Goal: Task Accomplishment & Management: Use online tool/utility

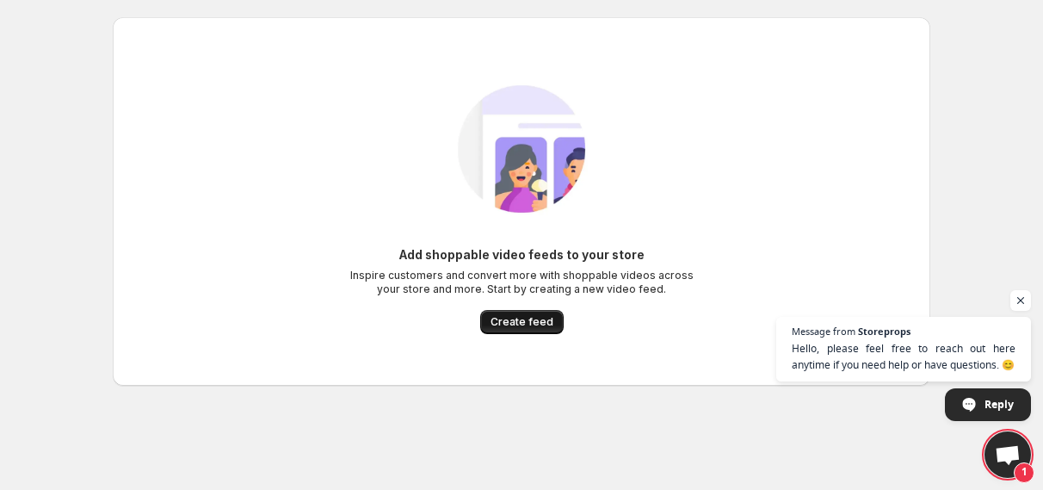
click at [541, 315] on span "Create feed" at bounding box center [522, 322] width 63 height 14
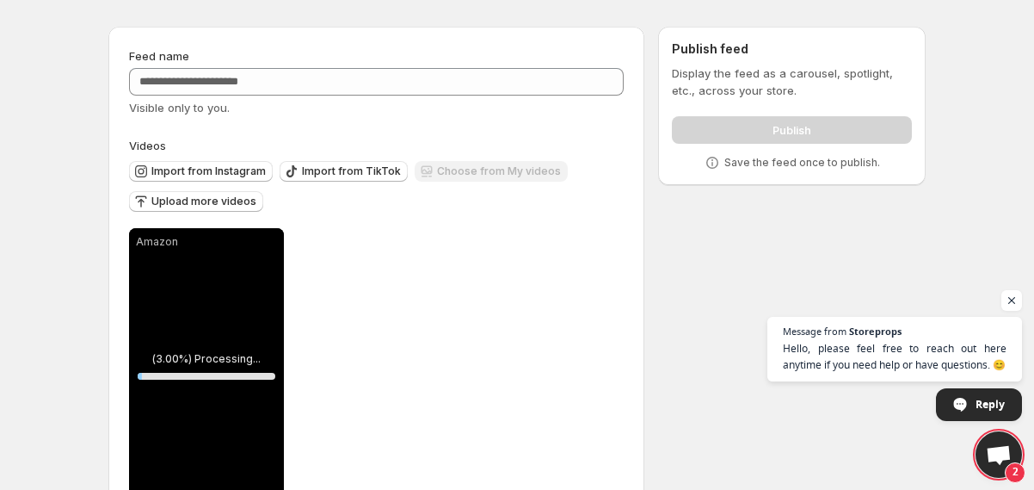
scroll to position [95, 0]
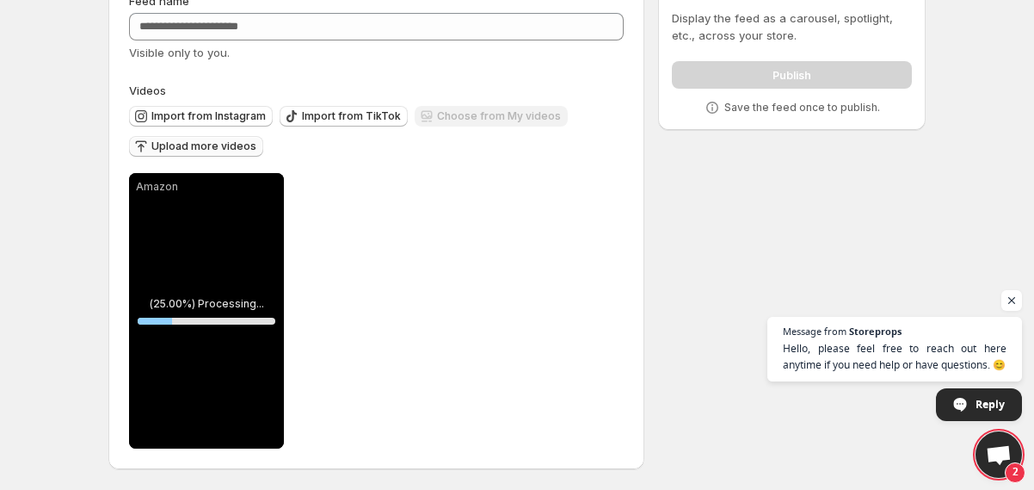
click at [235, 149] on span "Upload more videos" at bounding box center [203, 146] width 105 height 14
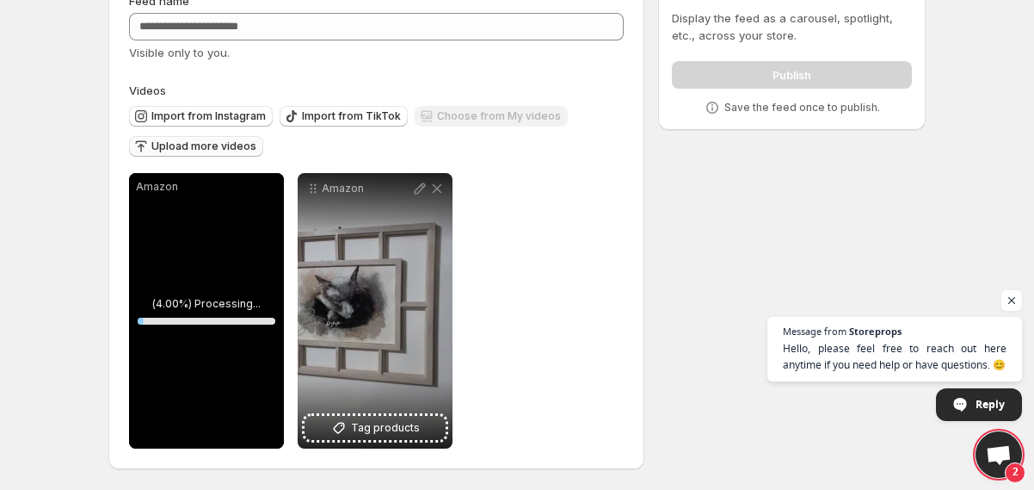
click at [228, 138] on button "Upload more videos" at bounding box center [196, 146] width 134 height 21
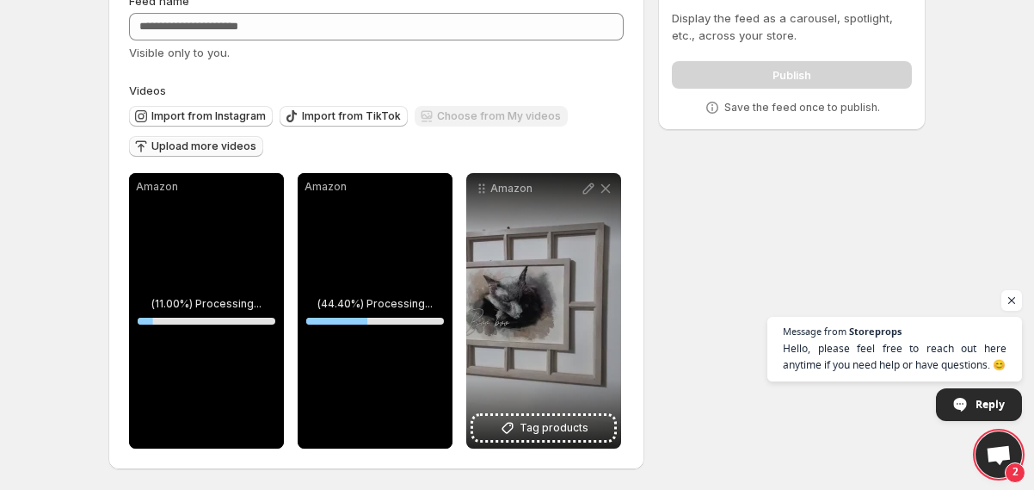
click at [208, 138] on button "Upload more videos" at bounding box center [196, 146] width 134 height 21
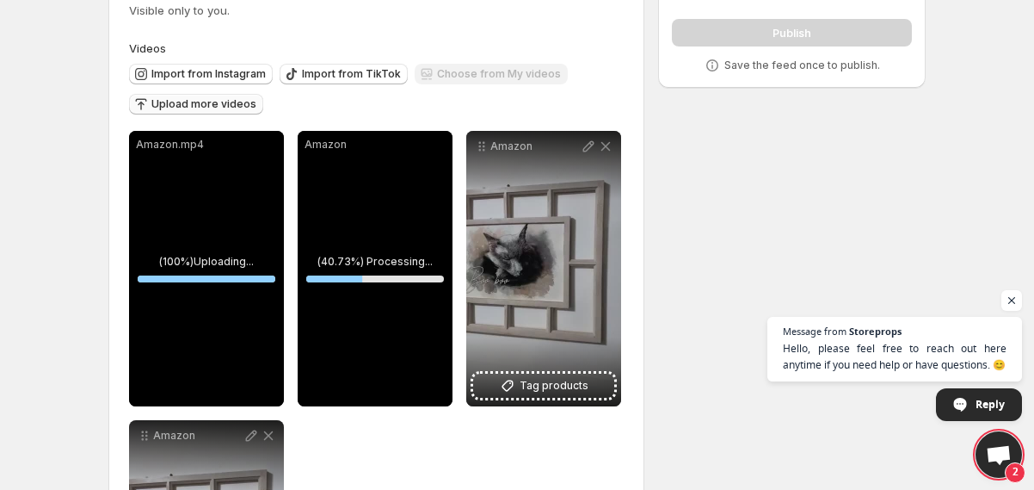
scroll to position [135, 0]
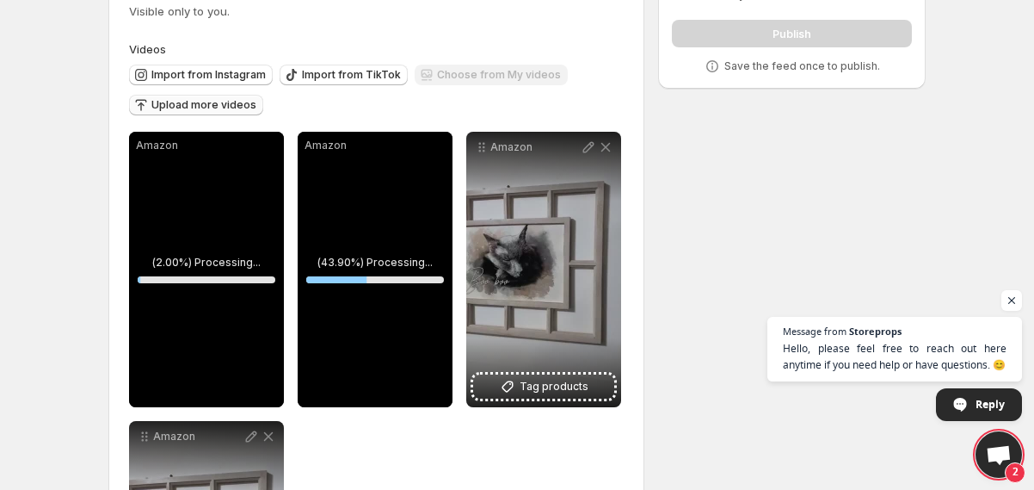
click at [201, 105] on span "Upload more videos" at bounding box center [203, 105] width 105 height 14
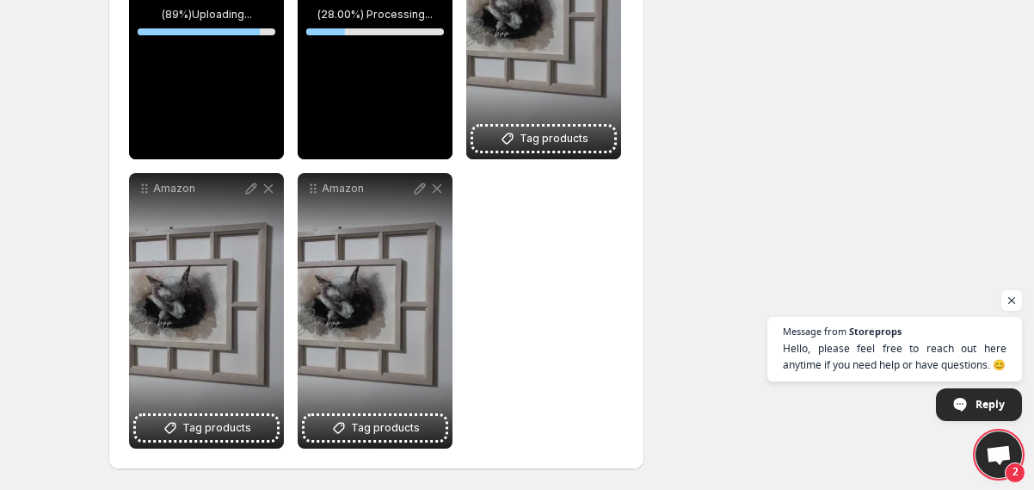
scroll to position [0, 0]
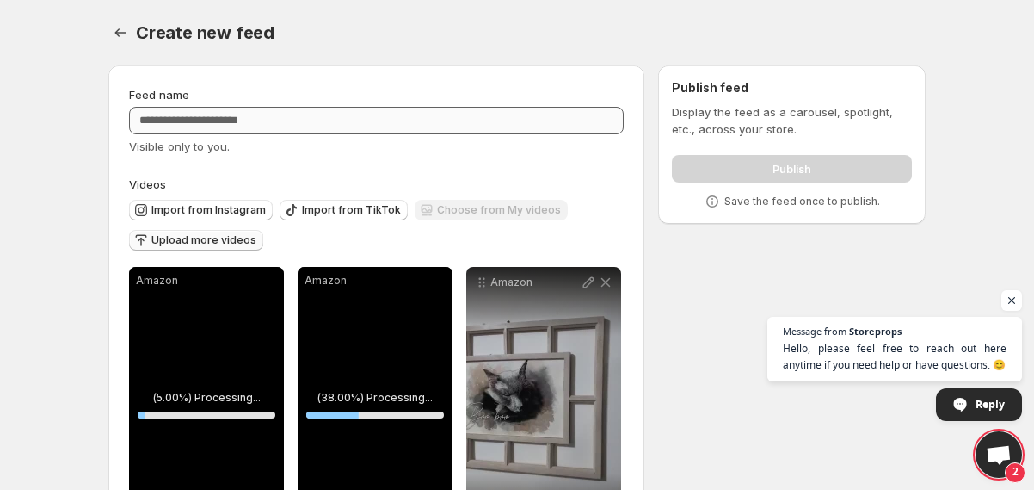
click at [361, 130] on div "Feed name Visible only to you." at bounding box center [376, 120] width 495 height 69
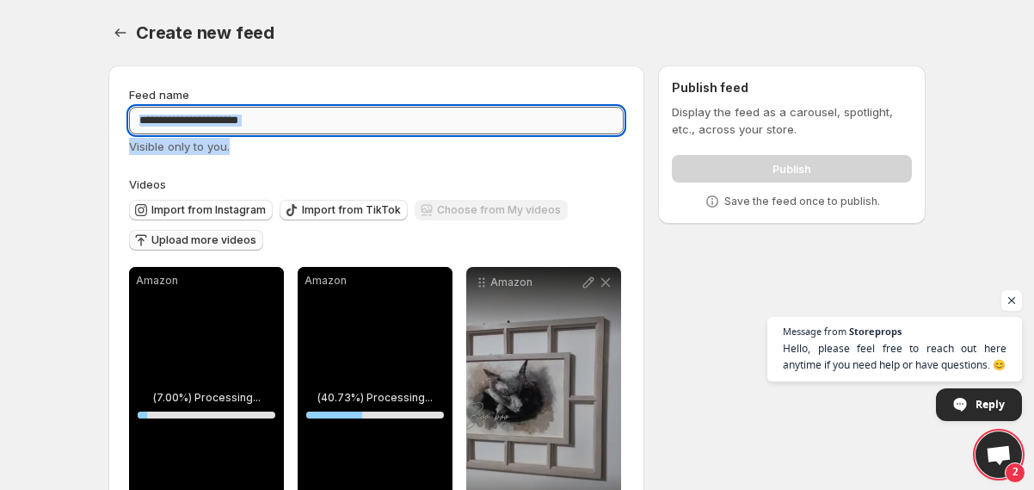
click at [361, 130] on input "Feed name" at bounding box center [376, 121] width 495 height 28
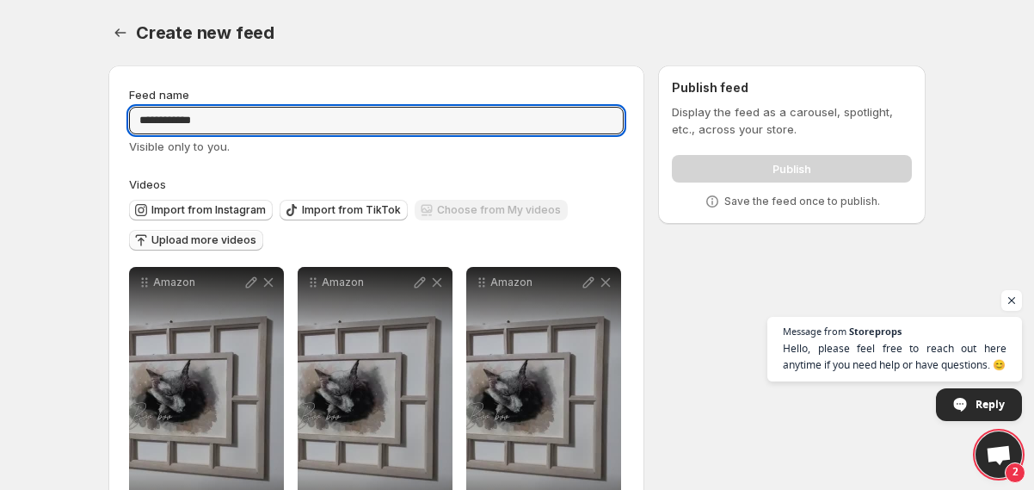
type input "**********"
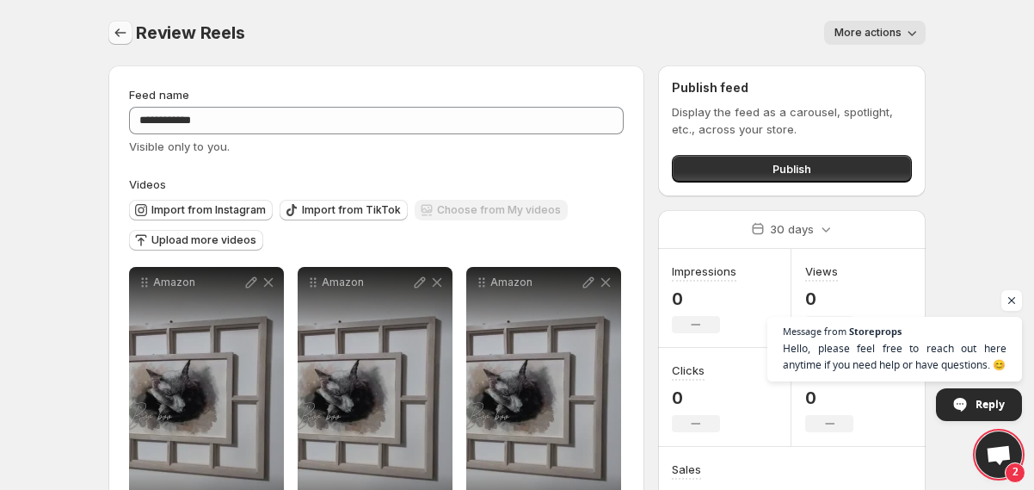
click at [113, 27] on icon "Settings" at bounding box center [120, 32] width 17 height 17
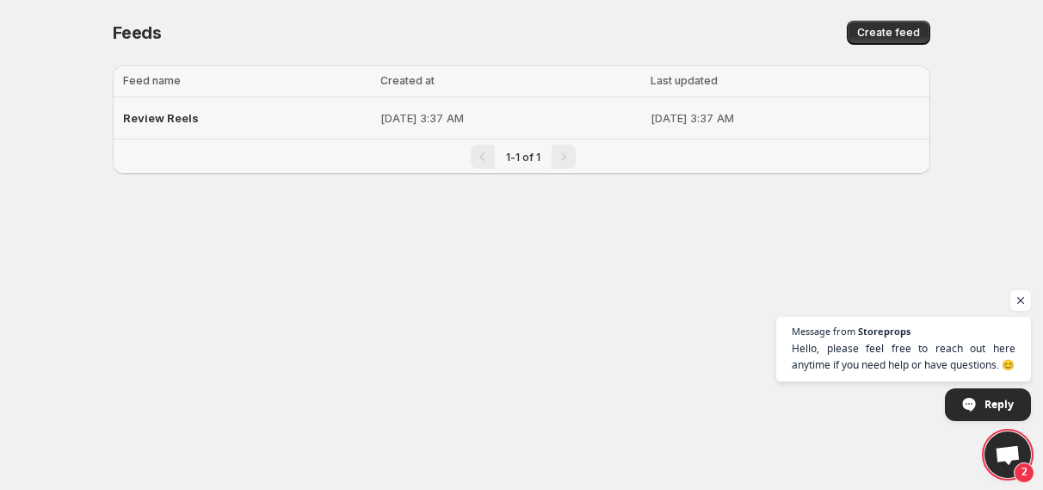
click at [221, 126] on div "Review Reels" at bounding box center [246, 117] width 247 height 31
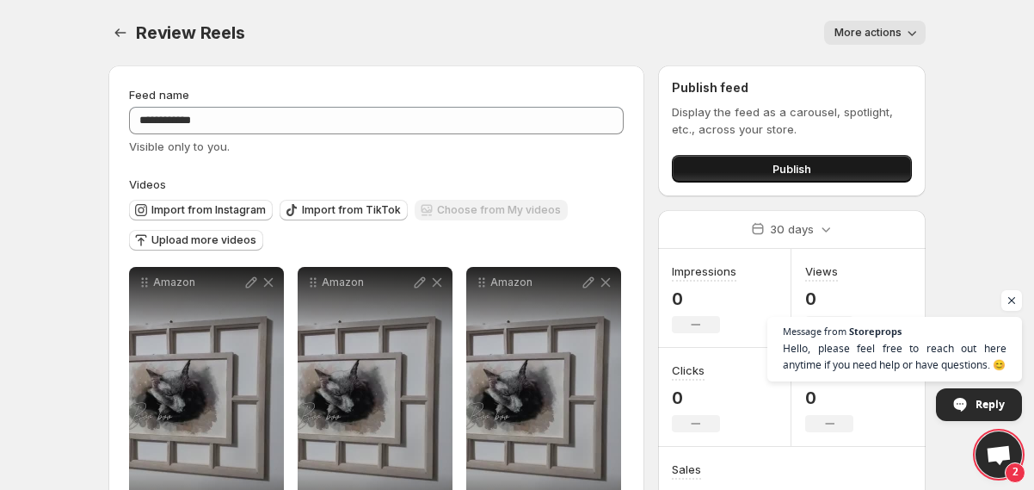
click at [701, 167] on button "Publish" at bounding box center [792, 169] width 240 height 28
click at [746, 172] on button "Publish" at bounding box center [792, 169] width 240 height 28
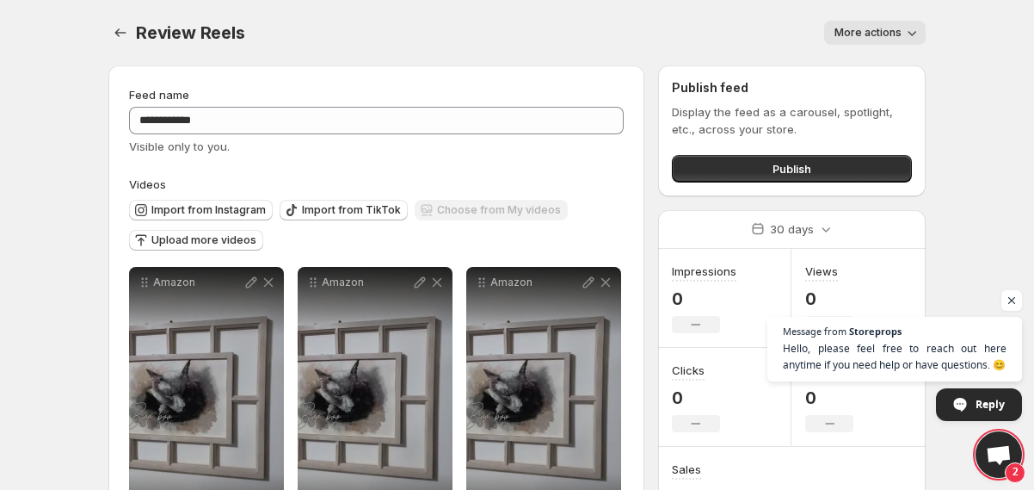
click at [861, 34] on span "More actions" at bounding box center [868, 33] width 67 height 14
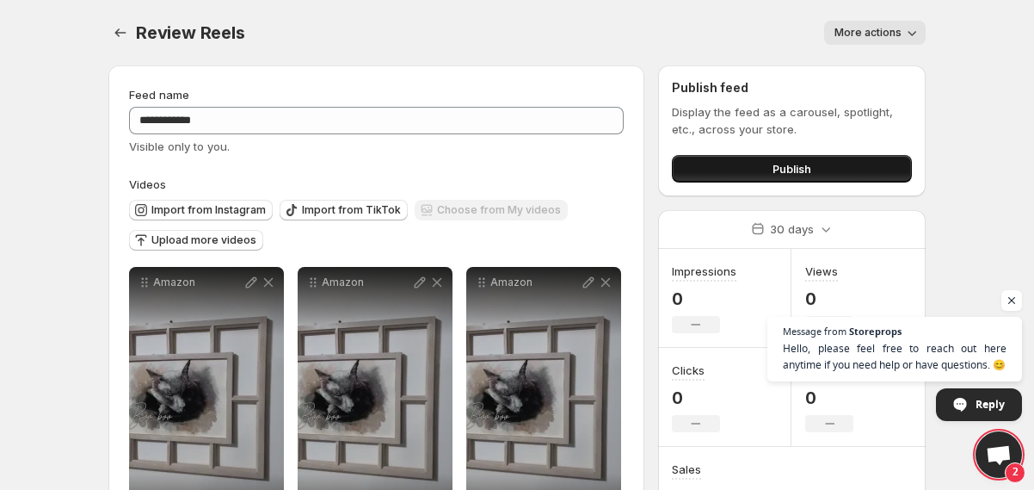
click at [831, 163] on button "Publish" at bounding box center [792, 169] width 240 height 28
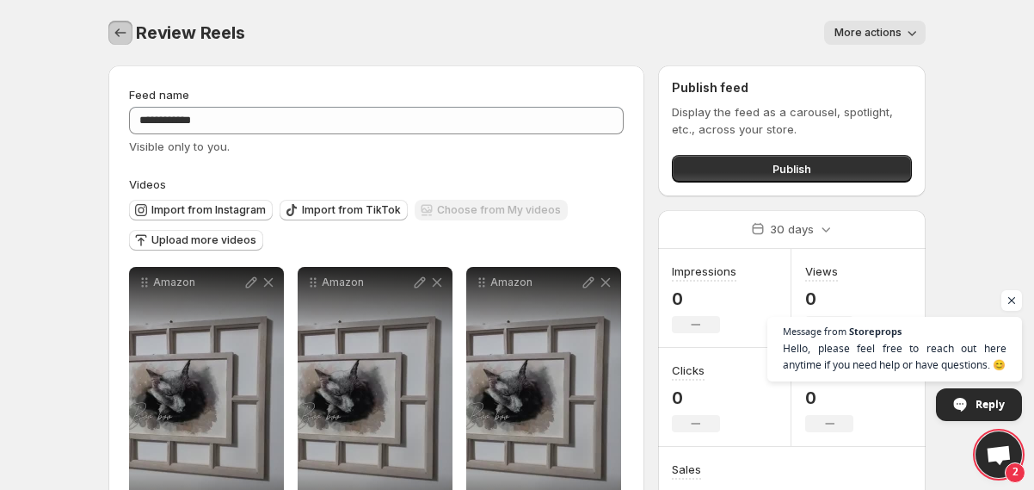
click at [130, 23] on button "Settings" at bounding box center [120, 33] width 24 height 24
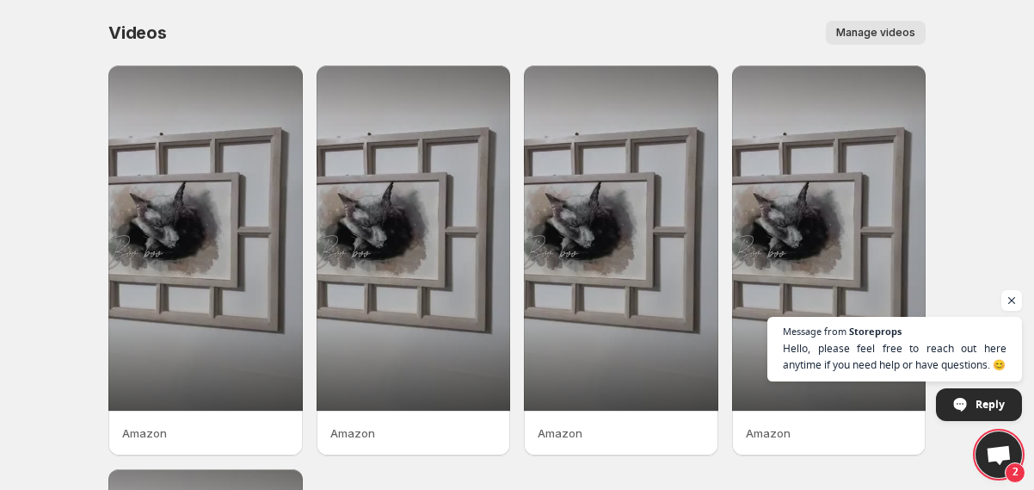
click at [894, 24] on button "Manage videos" at bounding box center [876, 33] width 100 height 24
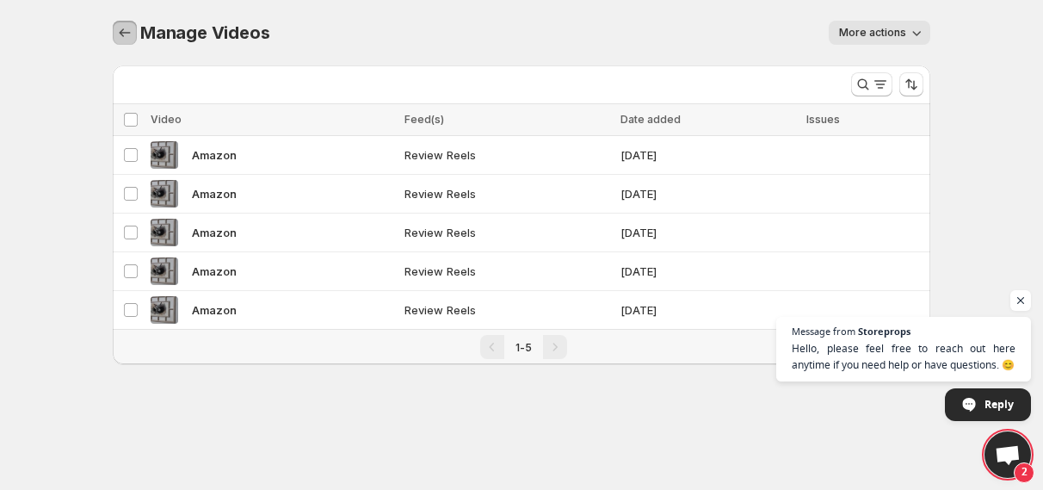
click at [120, 35] on icon "Manage Videos" at bounding box center [124, 32] width 17 height 17
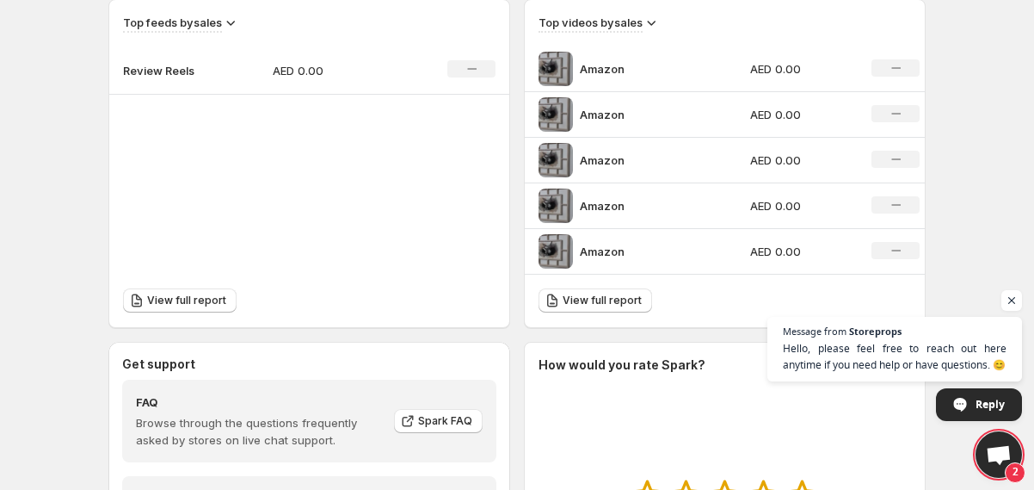
scroll to position [614, 0]
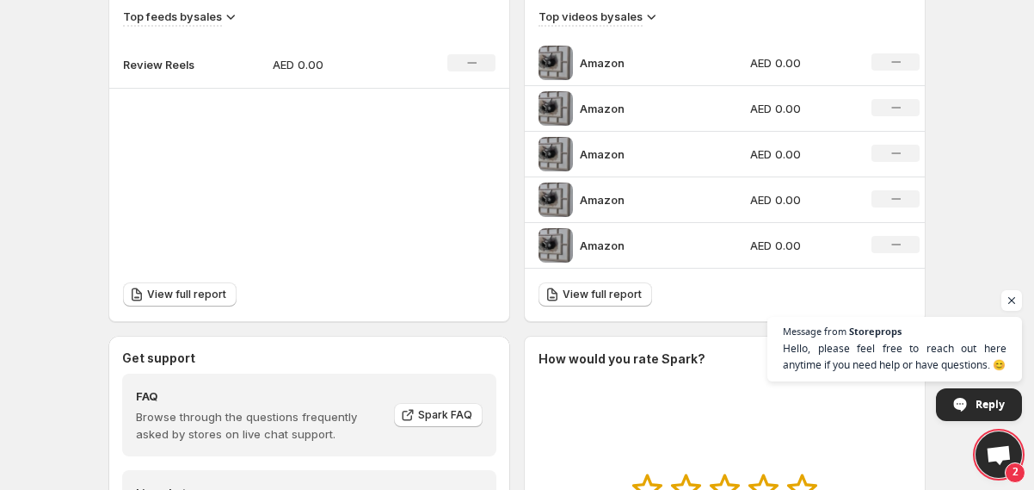
click at [627, 245] on p "Amazon" at bounding box center [644, 245] width 129 height 17
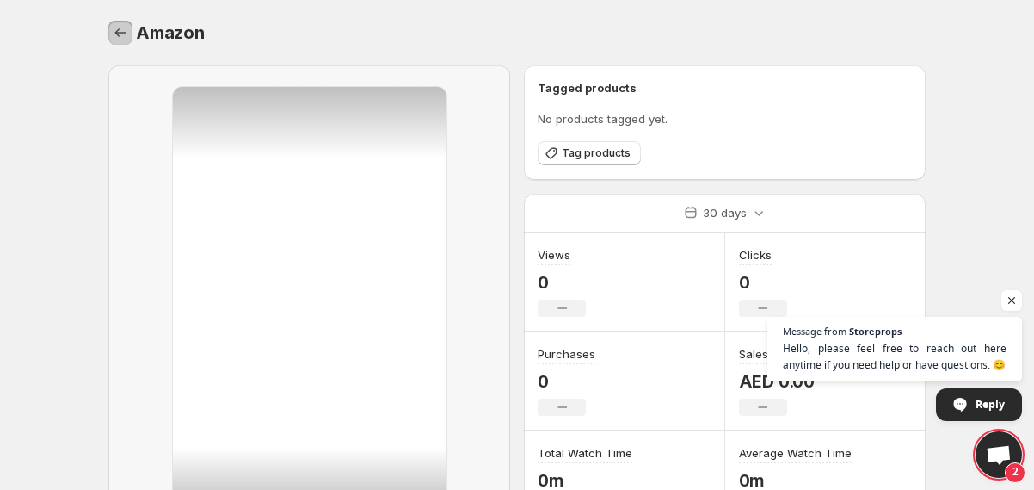
click at [127, 29] on icon "Settings" at bounding box center [120, 32] width 17 height 17
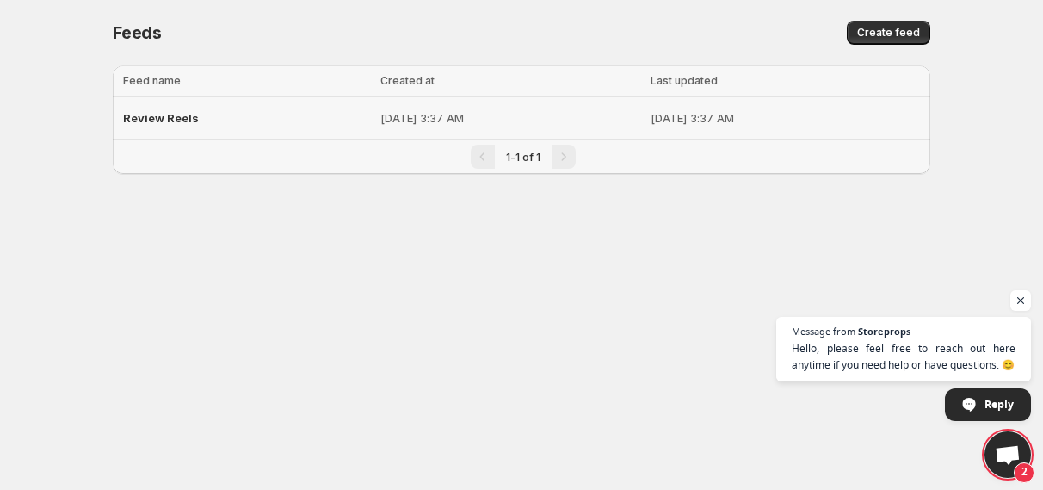
click at [375, 136] on td "[DATE] 3:37 AM" at bounding box center [510, 118] width 270 height 42
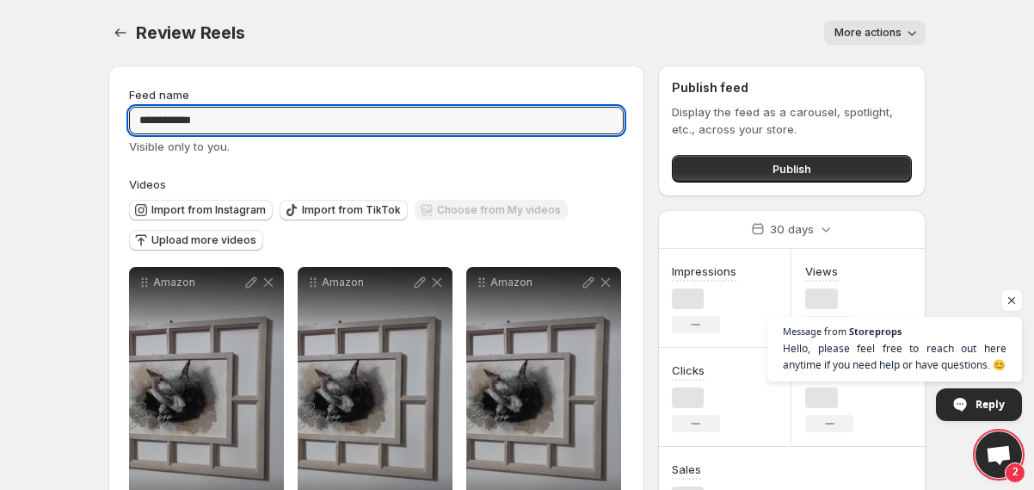
click at [326, 128] on input "**********" at bounding box center [376, 121] width 495 height 28
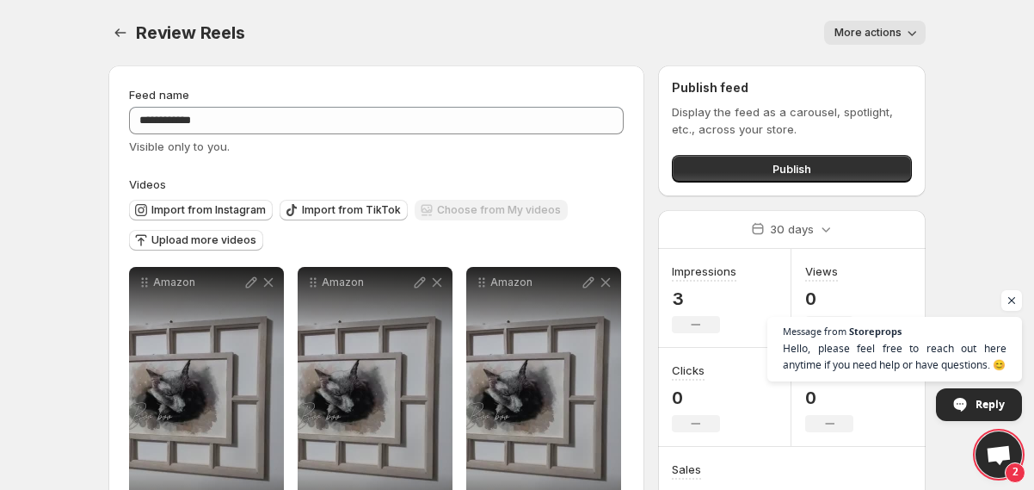
click at [376, 41] on div "More actions" at bounding box center [596, 33] width 660 height 24
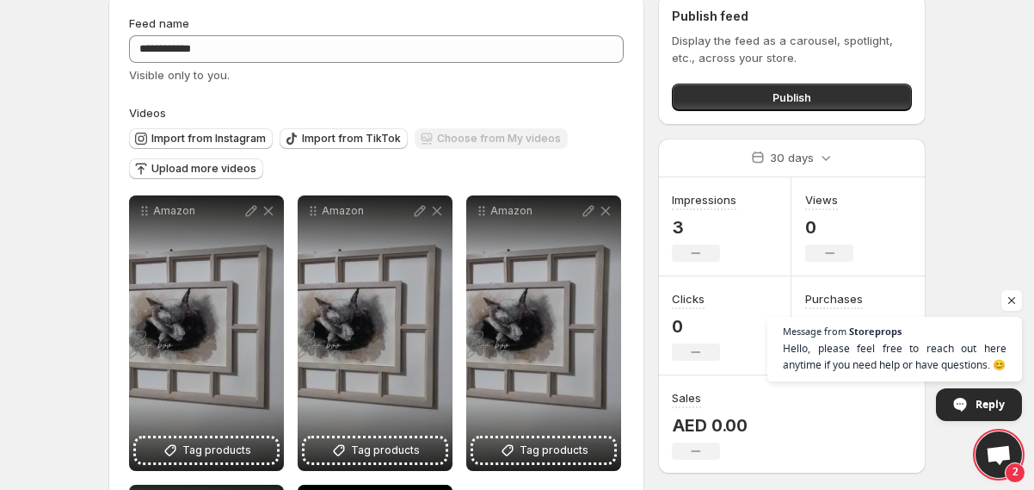
scroll to position [70, 0]
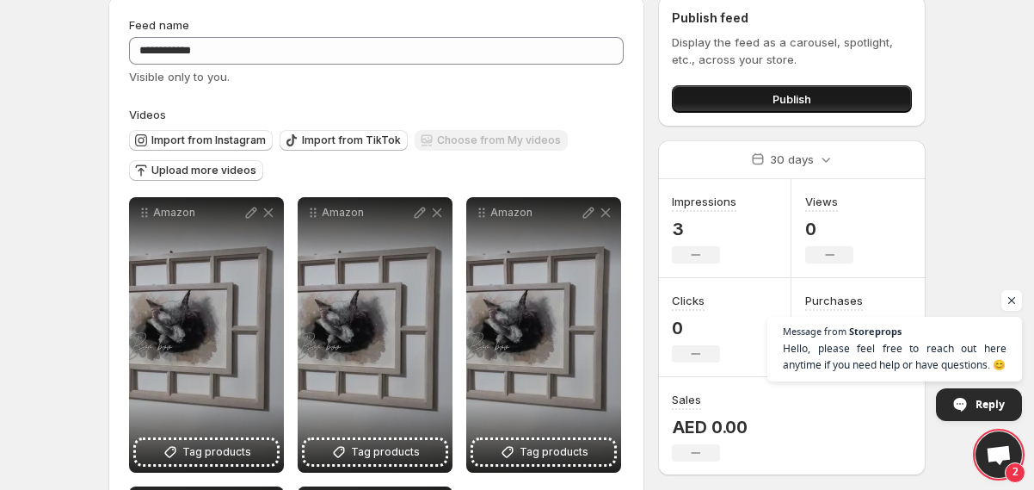
click at [744, 89] on button "Publish" at bounding box center [792, 99] width 240 height 28
click at [209, 160] on button "Upload more videos" at bounding box center [196, 170] width 134 height 21
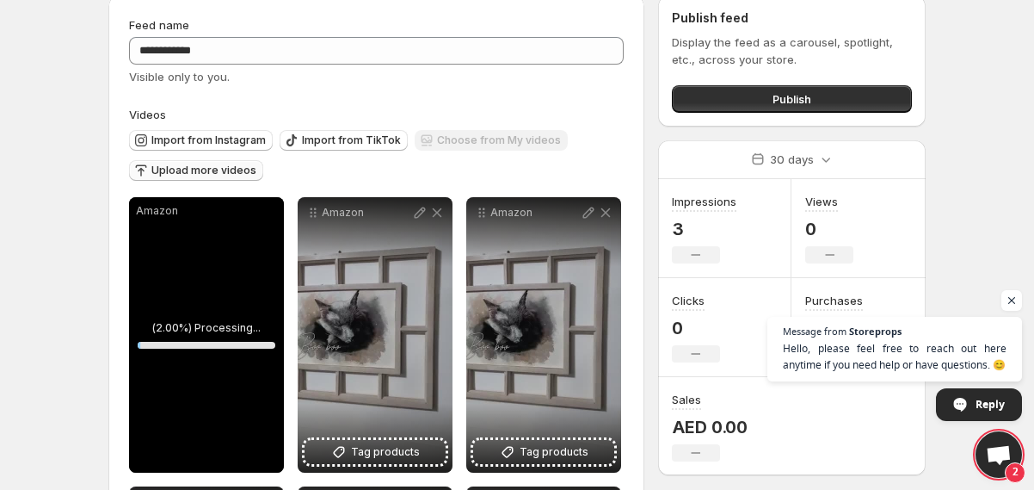
click at [199, 172] on span "Upload more videos" at bounding box center [203, 171] width 105 height 14
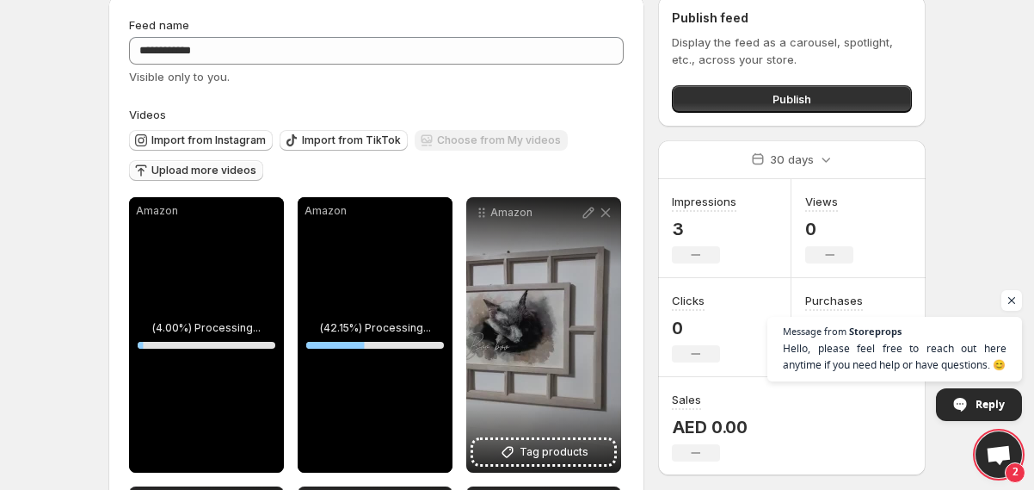
click at [231, 173] on span "Upload more videos" at bounding box center [203, 171] width 105 height 14
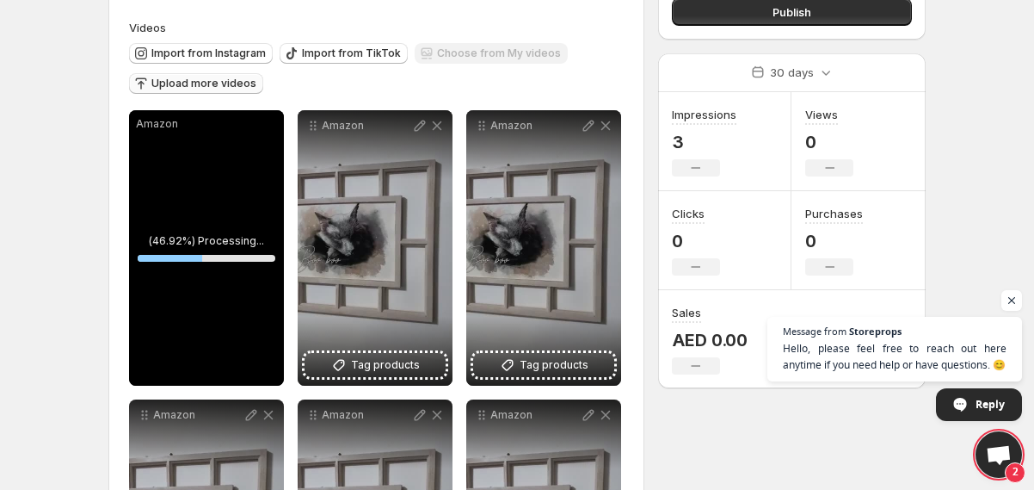
scroll to position [0, 0]
